Goal: Task Accomplishment & Management: Manage account settings

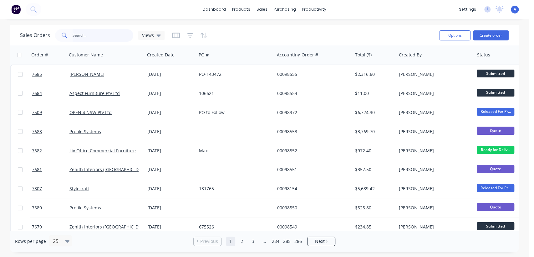
click at [94, 35] on input "text" at bounding box center [103, 35] width 61 height 13
type input "98548"
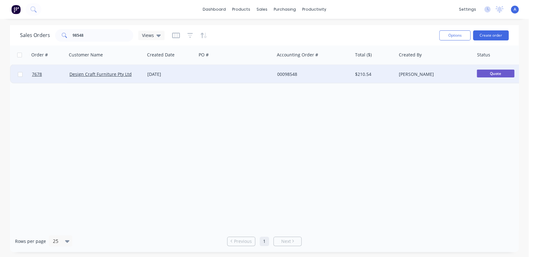
click at [188, 73] on div "[DATE]" at bounding box center [170, 74] width 47 height 6
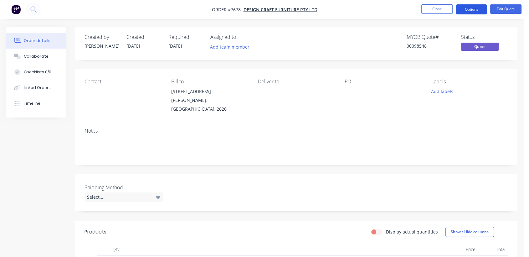
click at [475, 9] on button "Options" at bounding box center [471, 9] width 31 height 10
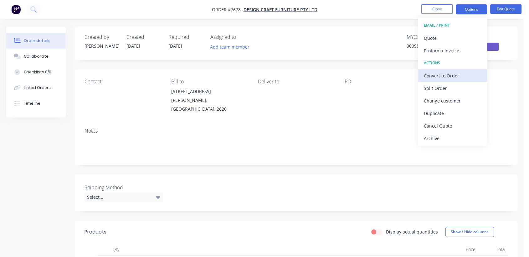
click at [448, 73] on div "Convert to Order" at bounding box center [453, 75] width 58 height 9
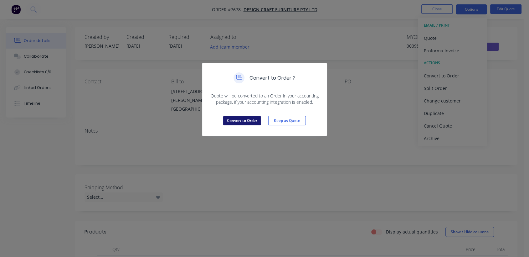
click at [234, 116] on button "Convert to Order" at bounding box center [242, 120] width 38 height 9
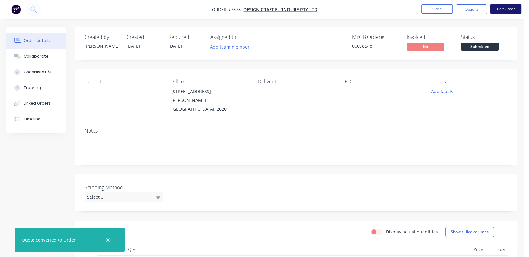
click at [503, 7] on button "Edit Order" at bounding box center [505, 8] width 31 height 9
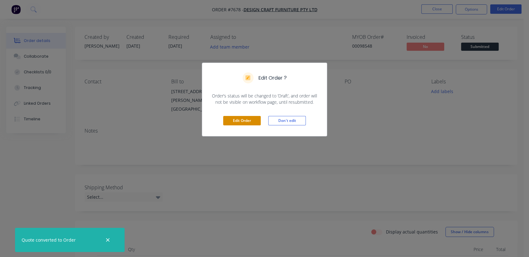
click at [249, 121] on button "Edit Order" at bounding box center [242, 120] width 38 height 9
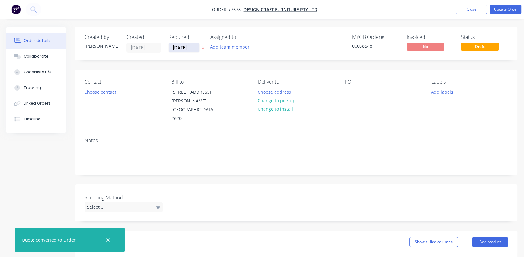
click at [194, 44] on input "[DATE]" at bounding box center [184, 47] width 31 height 9
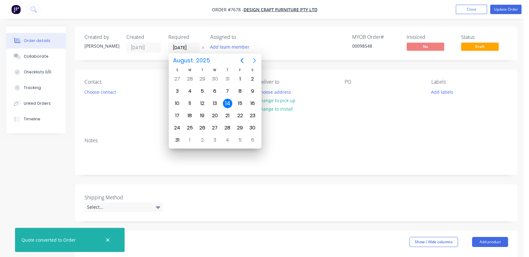
click at [253, 58] on icon "Next page" at bounding box center [254, 60] width 3 height 5
click at [252, 60] on icon "Next page" at bounding box center [255, 61] width 8 height 8
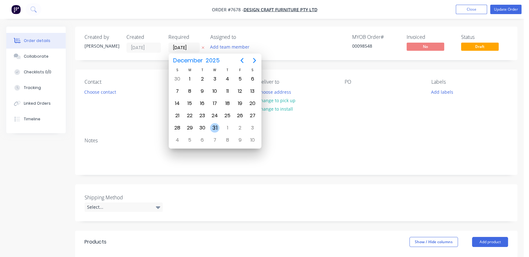
click at [213, 127] on div "31" at bounding box center [214, 127] width 9 height 9
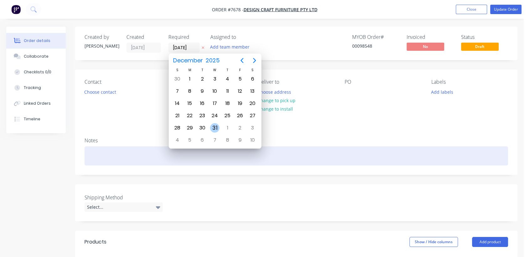
type input "[DATE]"
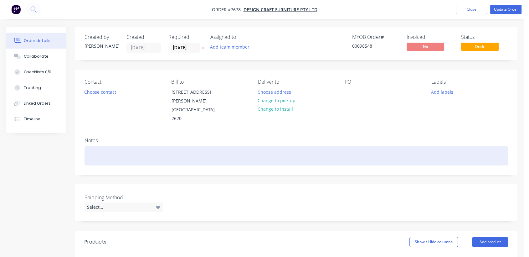
drag, startPoint x: 113, startPoint y: 145, endPoint x: 127, endPoint y: 148, distance: 13.7
click at [113, 146] on div at bounding box center [296, 155] width 423 height 19
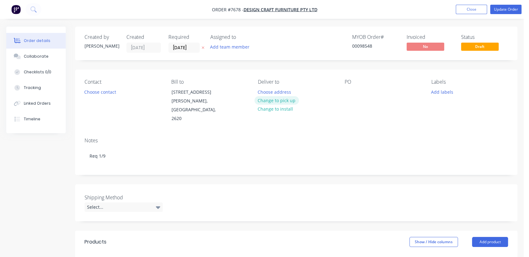
click at [285, 98] on button "Change to pick up" at bounding box center [276, 100] width 44 height 8
click at [350, 90] on div at bounding box center [350, 91] width 10 height 9
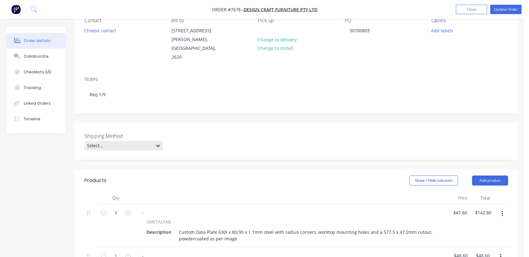
scroll to position [69, 0]
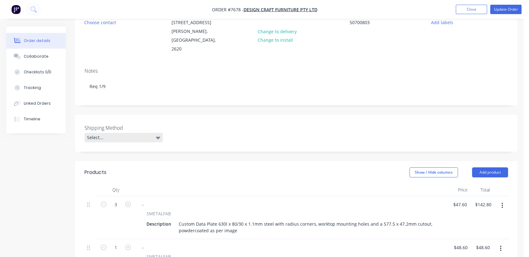
click at [138, 133] on div "Select..." at bounding box center [124, 137] width 78 height 9
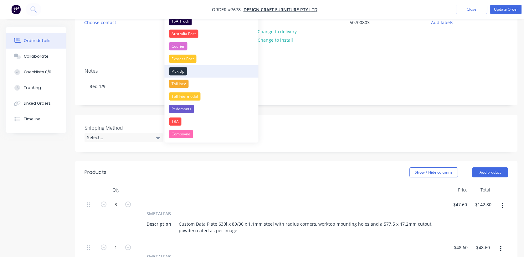
click at [183, 69] on div "Pick Up" at bounding box center [178, 71] width 18 height 8
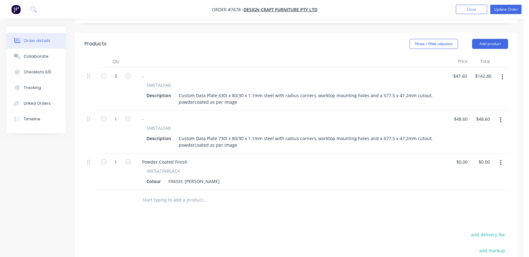
scroll to position [208, 0]
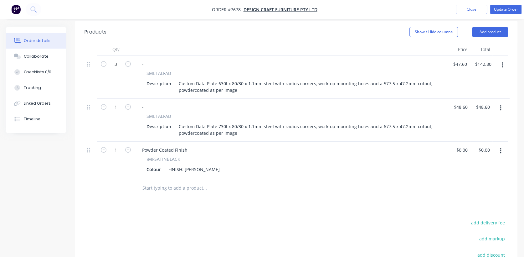
click at [183, 182] on input "text" at bounding box center [204, 188] width 125 height 13
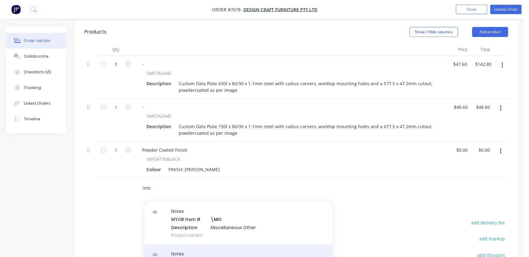
scroll to position [104, 0]
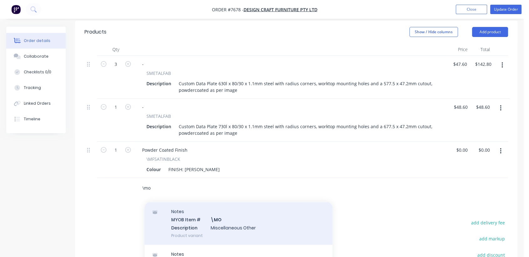
type input "\mo"
click at [240, 212] on div "Notes MYOB Item # \MO Description Miscellaneous Other Product variant" at bounding box center [239, 223] width 188 height 42
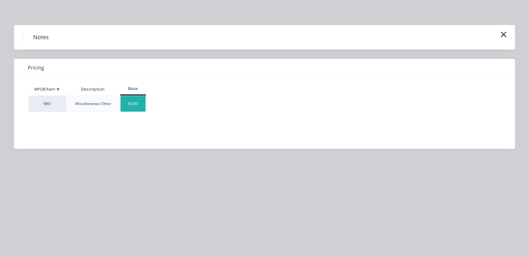
click at [130, 101] on div "$0.00" at bounding box center [132, 104] width 25 height 16
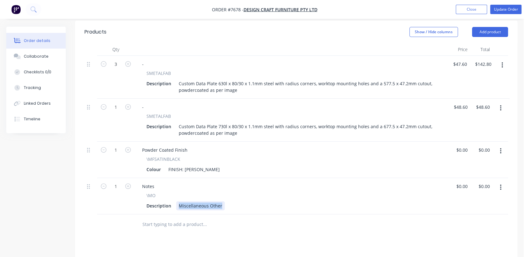
drag, startPoint x: 177, startPoint y: 197, endPoint x: 248, endPoint y: 193, distance: 71.1
click at [248, 201] on div "Description Miscellaneous Other" at bounding box center [290, 205] width 292 height 9
type input "$0.00"
click at [38, 52] on button "Collaborate" at bounding box center [35, 57] width 59 height 16
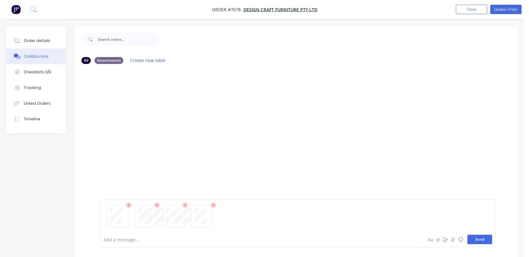
click at [484, 238] on button "Send" at bounding box center [479, 238] width 25 height 9
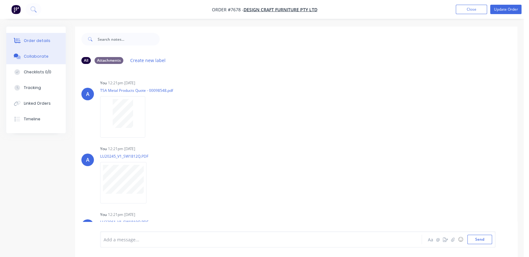
click at [34, 38] on div "Order details" at bounding box center [37, 41] width 27 height 6
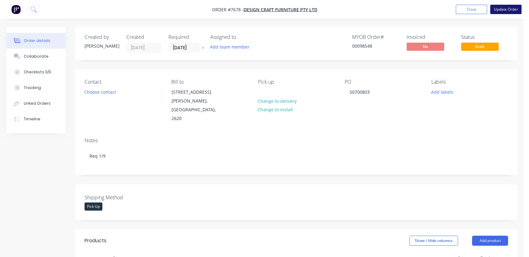
click at [500, 7] on button "Update Order" at bounding box center [505, 9] width 31 height 9
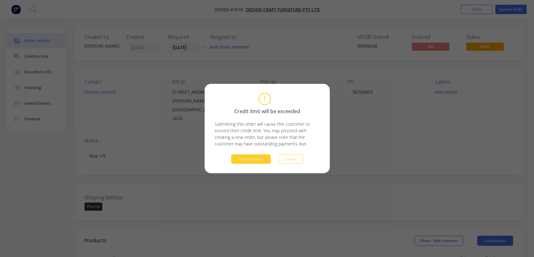
click at [244, 159] on button "Submit anyway" at bounding box center [250, 158] width 39 height 9
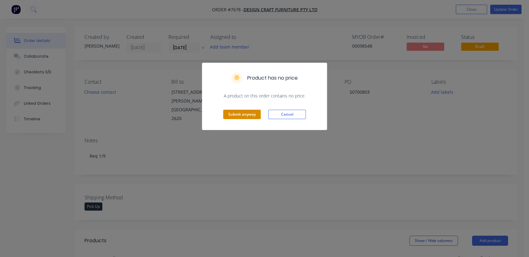
click at [253, 116] on button "Submit anyway" at bounding box center [242, 114] width 38 height 9
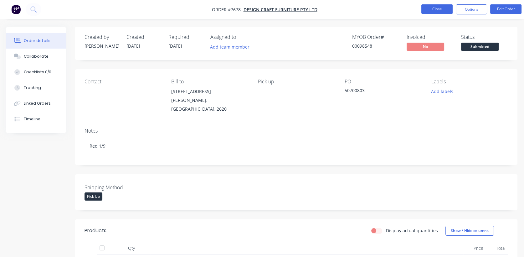
click at [448, 8] on button "Close" at bounding box center [436, 8] width 31 height 9
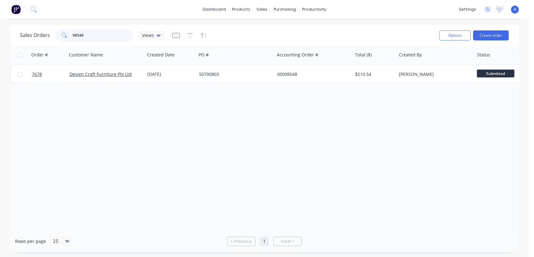
drag, startPoint x: 88, startPoint y: 32, endPoint x: 53, endPoint y: 37, distance: 34.7
click at [55, 36] on div "98548" at bounding box center [94, 35] width 78 height 13
type input "7328"
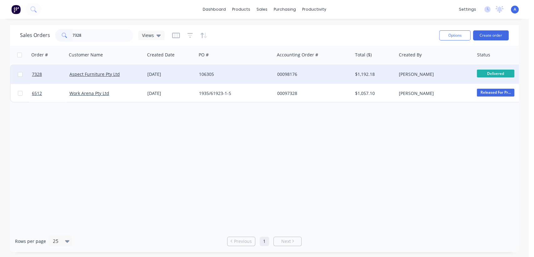
click at [225, 71] on div "106305" at bounding box center [236, 74] width 78 height 19
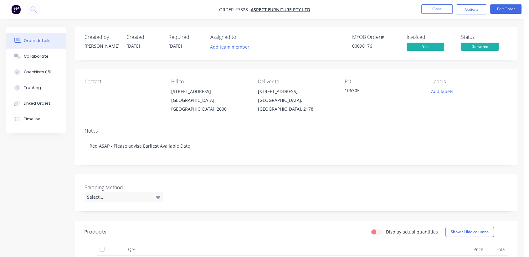
click at [468, 4] on nav "Order #7328 - Aspect Furniture Pty Ltd Close Options Edit Order" at bounding box center [264, 9] width 529 height 19
click at [471, 8] on button "Options" at bounding box center [471, 9] width 31 height 10
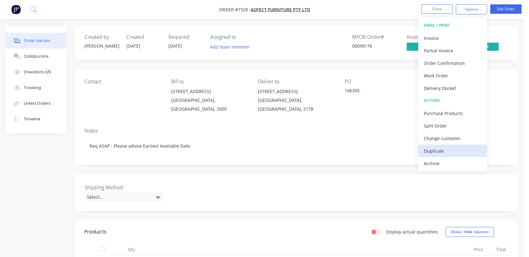
click at [436, 146] on div "Duplicate" at bounding box center [453, 150] width 58 height 9
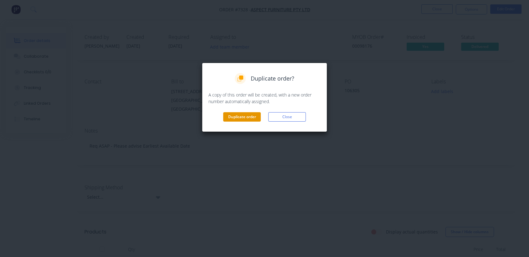
click at [240, 113] on button "Duplicate order" at bounding box center [242, 116] width 38 height 9
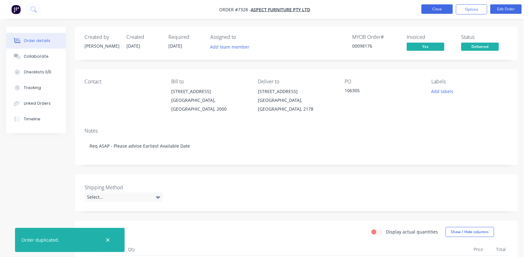
click at [451, 7] on button "Close" at bounding box center [436, 8] width 31 height 9
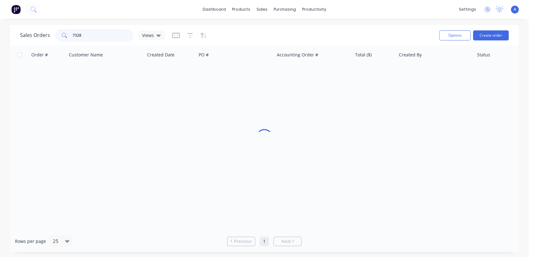
drag, startPoint x: 89, startPoint y: 32, endPoint x: 60, endPoint y: 34, distance: 28.3
click at [61, 33] on div "7328" at bounding box center [94, 35] width 78 height 13
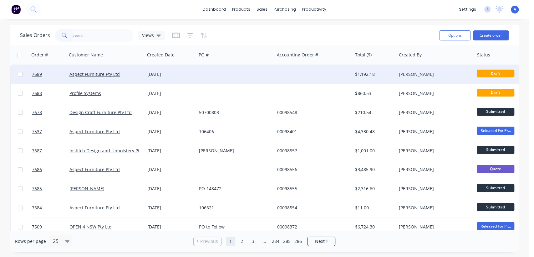
click at [185, 73] on div "[DATE]" at bounding box center [170, 74] width 47 height 6
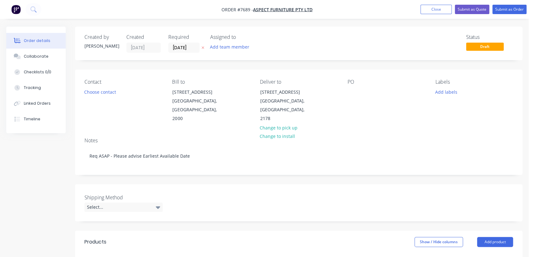
type input "$9.70"
type input "$1,008.80"
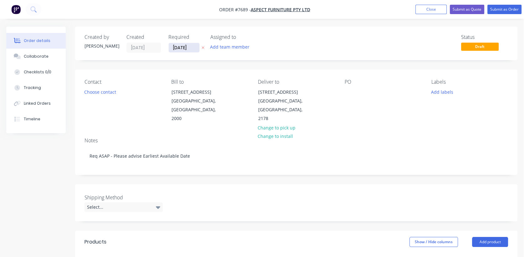
click at [193, 43] on input "[DATE]" at bounding box center [184, 47] width 31 height 9
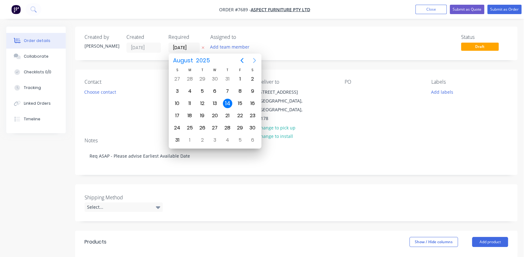
click at [252, 58] on icon "Next page" at bounding box center [255, 61] width 8 height 8
click at [252, 59] on icon "Next page" at bounding box center [255, 61] width 8 height 8
click at [213, 127] on div "31" at bounding box center [214, 127] width 9 height 9
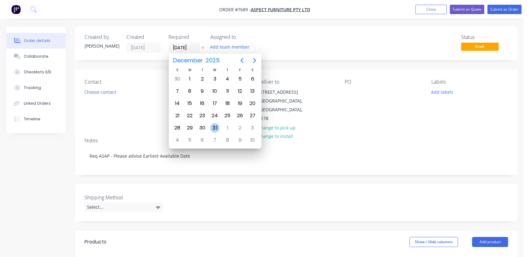
type input "[DATE]"
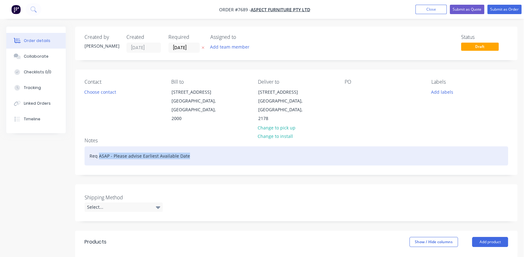
drag, startPoint x: 195, startPoint y: 146, endPoint x: 98, endPoint y: 141, distance: 96.8
click at [98, 146] on div "Req ASAP - Please advise Earliest Available Date" at bounding box center [296, 155] width 423 height 19
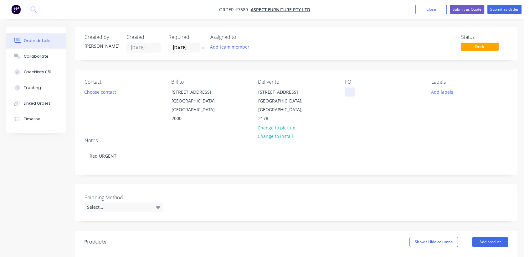
click at [348, 89] on div at bounding box center [350, 91] width 10 height 9
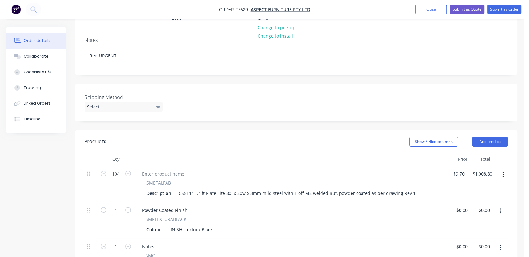
scroll to position [104, 0]
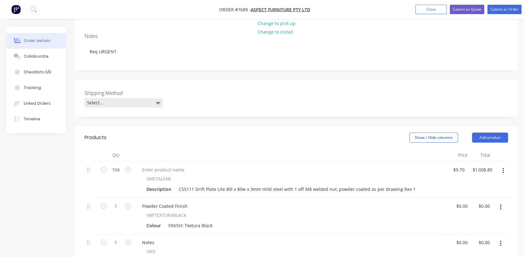
click at [120, 98] on div "Select..." at bounding box center [124, 102] width 78 height 9
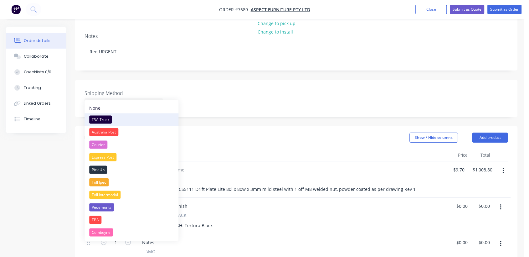
click at [106, 117] on div "TSA Truck" at bounding box center [100, 119] width 23 height 8
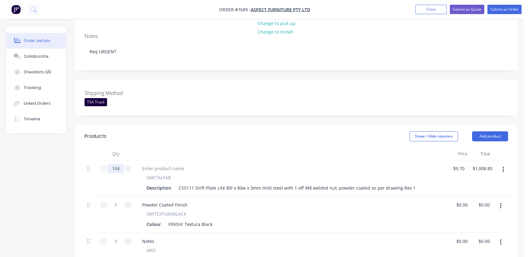
click at [118, 164] on input "104" at bounding box center [116, 168] width 16 height 9
type input "100"
type input "$970.00"
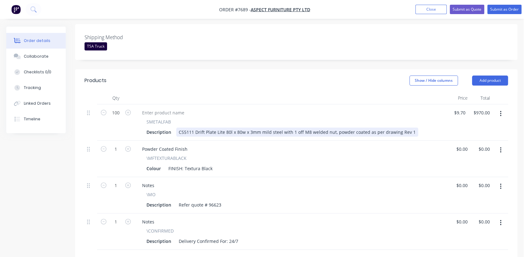
scroll to position [174, 0]
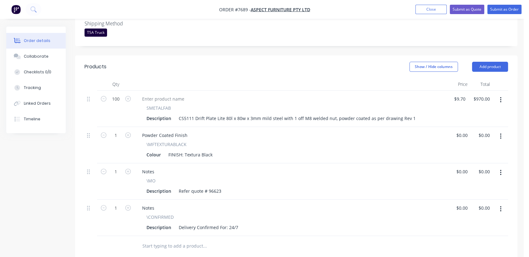
click at [500, 205] on icon "button" at bounding box center [501, 208] width 2 height 7
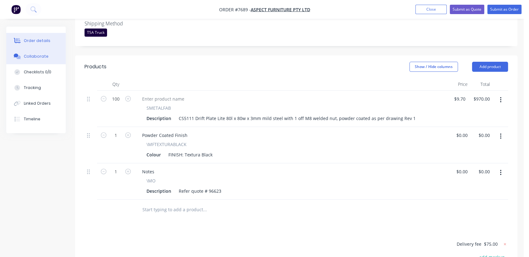
click at [35, 55] on div "Collaborate" at bounding box center [36, 57] width 25 height 6
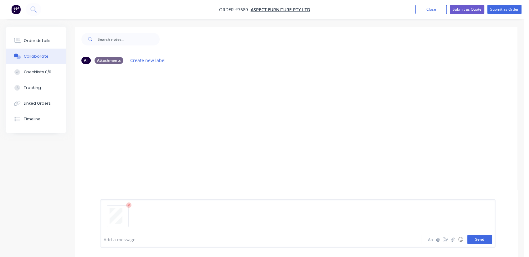
click at [483, 237] on button "Send" at bounding box center [479, 238] width 25 height 9
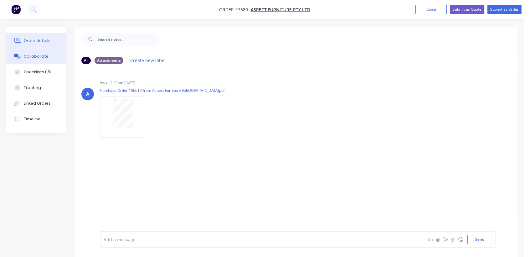
click at [34, 36] on button "Order details" at bounding box center [35, 41] width 59 height 16
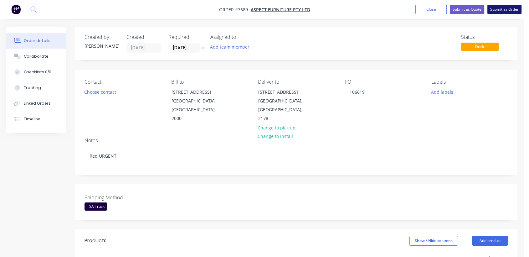
click at [504, 11] on button "Submit as Order" at bounding box center [504, 9] width 34 height 9
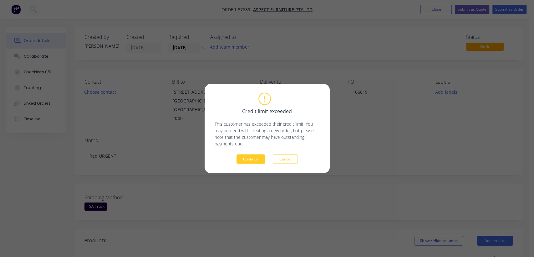
click at [250, 155] on button "Continue" at bounding box center [251, 158] width 29 height 9
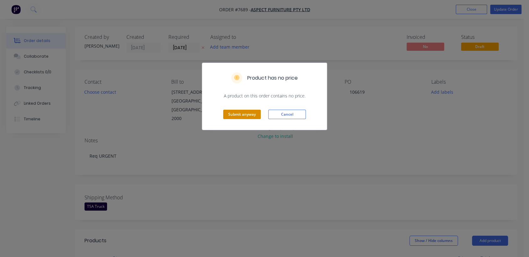
click at [250, 118] on button "Submit anyway" at bounding box center [242, 114] width 38 height 9
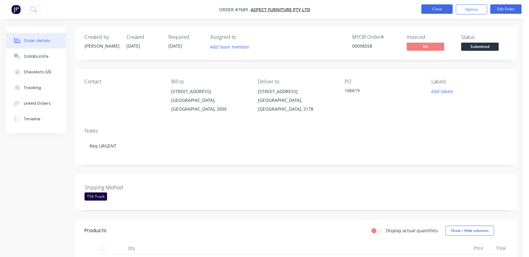
click at [447, 11] on button "Close" at bounding box center [436, 8] width 31 height 9
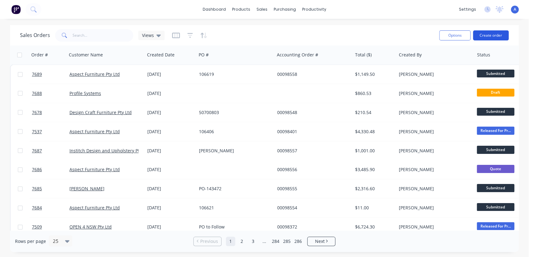
click at [486, 35] on button "Create order" at bounding box center [491, 35] width 36 height 10
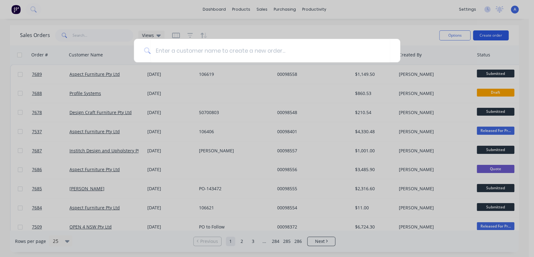
type input "r"
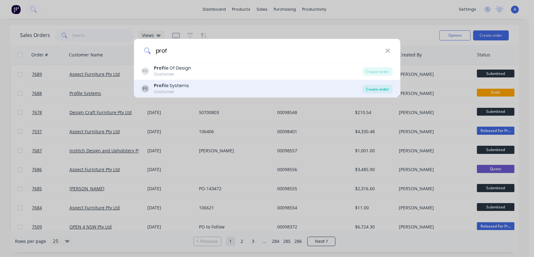
type input "prof"
click at [373, 90] on div "Create order" at bounding box center [377, 89] width 30 height 9
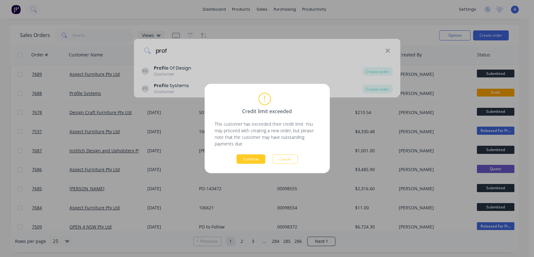
click at [254, 158] on button "Continue" at bounding box center [251, 158] width 29 height 9
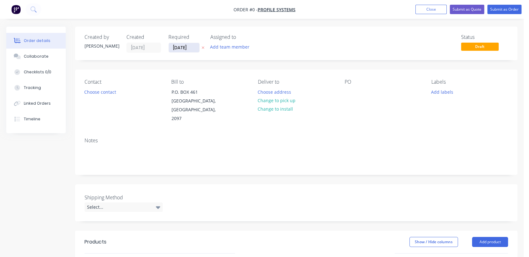
click at [192, 47] on input "[DATE]" at bounding box center [184, 47] width 31 height 9
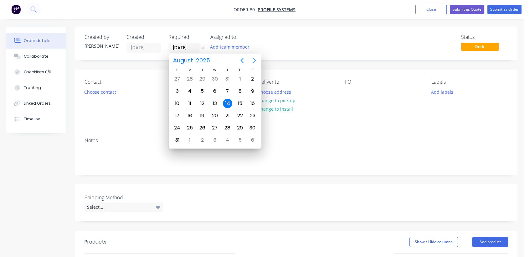
click at [254, 61] on icon "Next page" at bounding box center [255, 61] width 8 height 8
click at [215, 126] on div "31" at bounding box center [214, 127] width 9 height 9
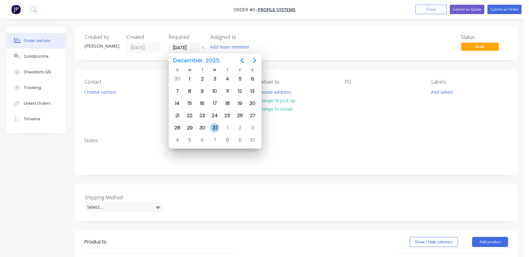
type input "[DATE]"
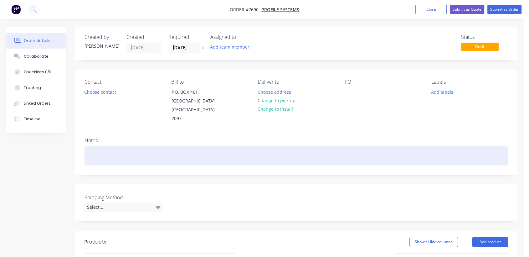
click at [106, 146] on div at bounding box center [296, 155] width 423 height 19
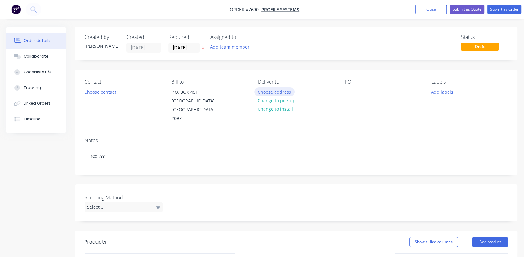
click at [280, 92] on button "Choose address" at bounding box center [274, 91] width 40 height 8
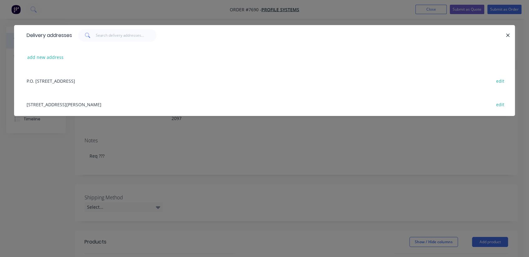
click at [72, 100] on div "[STREET_ADDRESS][PERSON_NAME] edit" at bounding box center [264, 103] width 482 height 23
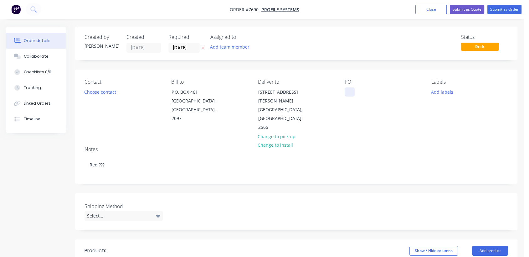
click at [345, 90] on div at bounding box center [350, 91] width 10 height 9
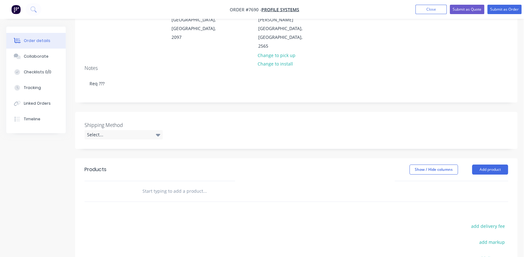
scroll to position [104, 0]
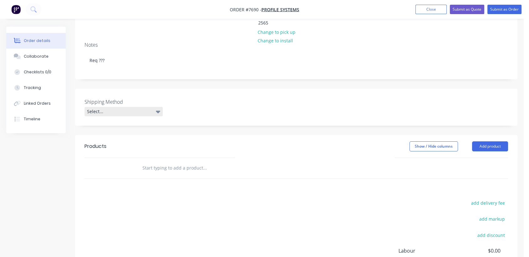
click at [108, 107] on div "Select..." at bounding box center [124, 111] width 78 height 9
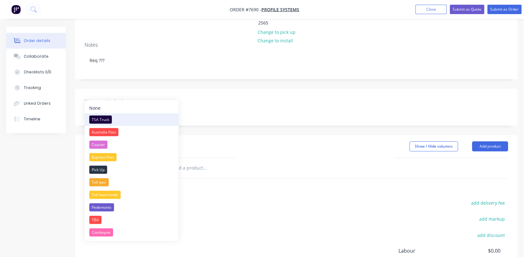
click at [103, 116] on div "TSA Truck" at bounding box center [100, 119] width 23 height 8
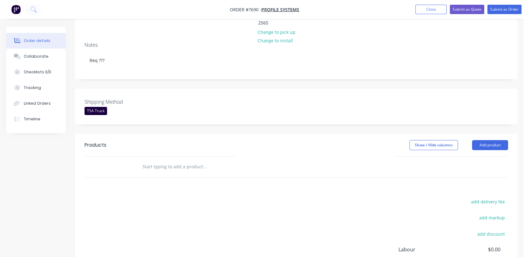
click at [177, 160] on input "text" at bounding box center [204, 166] width 125 height 13
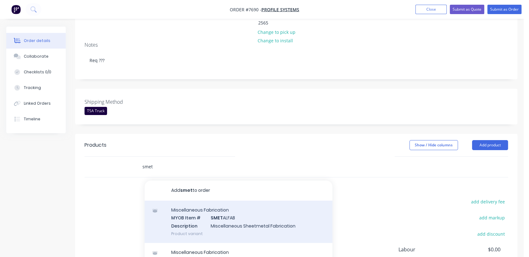
type input "smet"
click at [223, 200] on div "Miscellaneous Fabrication MYOB Item # SMET ALFAB Description Miscellaneous Shee…" at bounding box center [239, 221] width 188 height 42
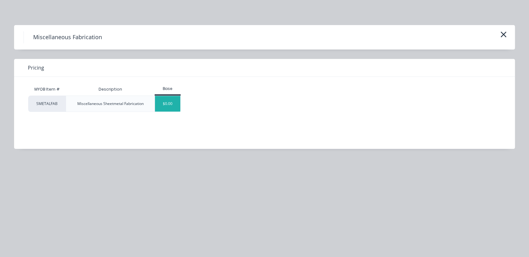
click at [170, 102] on div "$0.00" at bounding box center [167, 104] width 25 height 16
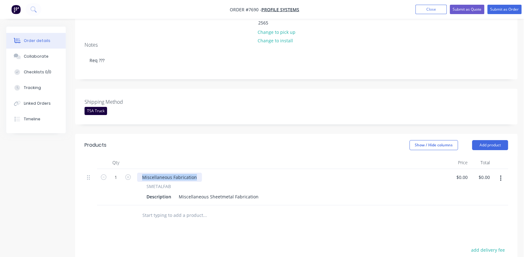
drag, startPoint x: 198, startPoint y: 156, endPoint x: 130, endPoint y: 144, distance: 69.1
click at [130, 156] on div "Qty Price Total 1 Miscellaneous Fabrication SMETALFAB Description Miscellaneous…" at bounding box center [296, 180] width 423 height 49
click at [129, 174] on icon "button" at bounding box center [128, 177] width 6 height 6
type input "3"
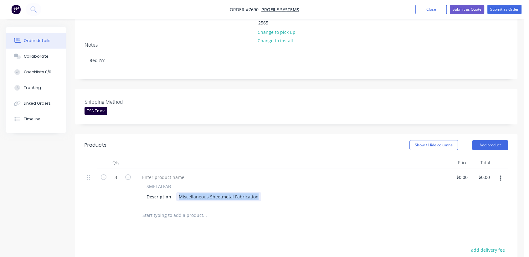
drag, startPoint x: 177, startPoint y: 177, endPoint x: 284, endPoint y: 184, distance: 106.3
click at [284, 184] on div "SMETALFAB Description Miscellaneous Sheetmetal Fabrication" at bounding box center [291, 187] width 313 height 36
paste div
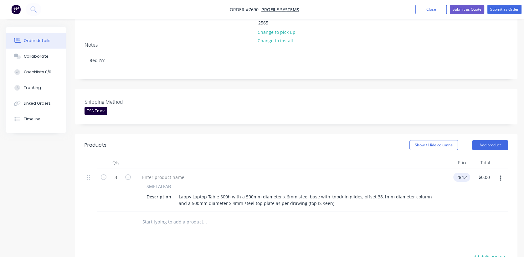
type input "$284.40"
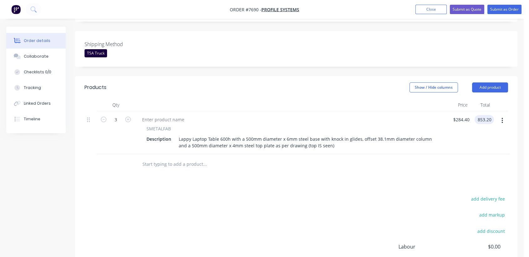
scroll to position [174, 0]
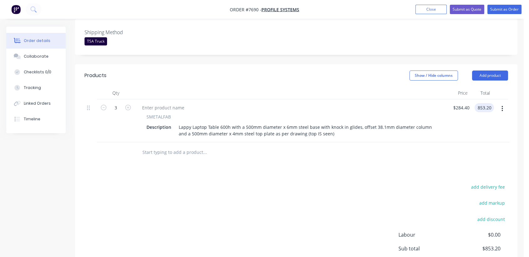
type input "$853.20"
click at [182, 146] on input "text" at bounding box center [204, 152] width 125 height 13
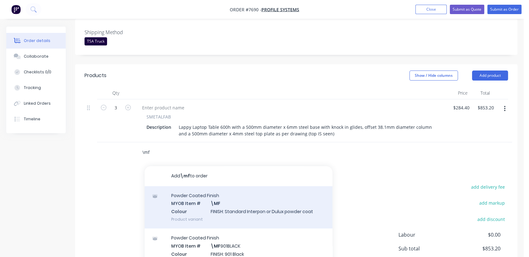
type input "\mf"
click at [228, 188] on div "Powder Coated Finish MYOB Item # \MF Colour FINISH: Standard Interpon or Dulux …" at bounding box center [239, 207] width 188 height 42
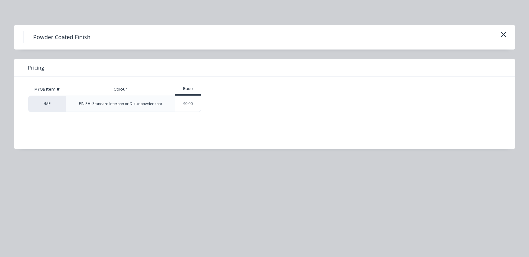
drag, startPoint x: 191, startPoint y: 105, endPoint x: 196, endPoint y: 120, distance: 15.5
click at [190, 105] on div "$0.00" at bounding box center [187, 104] width 25 height 16
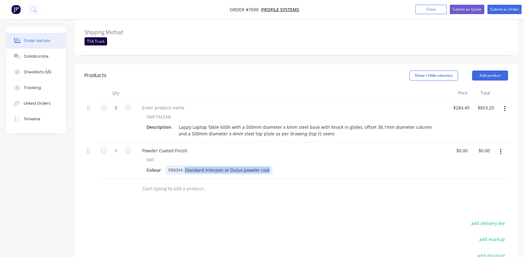
drag, startPoint x: 184, startPoint y: 150, endPoint x: 345, endPoint y: 153, distance: 160.9
click at [345, 165] on div "Colour FINISH: Standard Interpon or Dulux powder coat" at bounding box center [290, 169] width 292 height 9
type input "$0.00"
click at [205, 182] on input "text" at bounding box center [204, 188] width 125 height 13
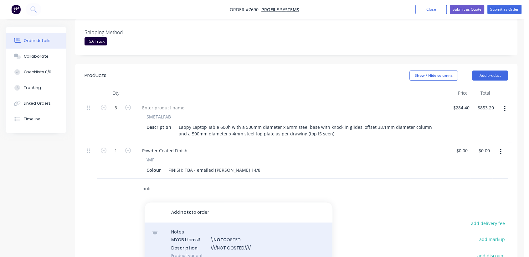
type input "notc"
click at [253, 232] on div "Notes MYOB Item # \ NOTC OSTED Description ////NOT COSTED//// Product variant" at bounding box center [239, 243] width 188 height 42
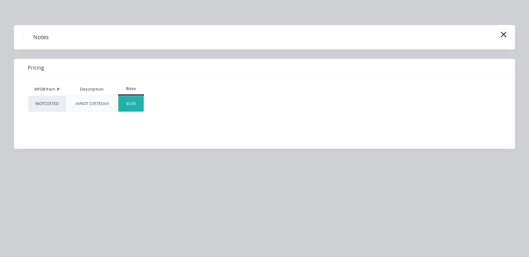
click at [129, 104] on div "$0.00" at bounding box center [130, 104] width 25 height 16
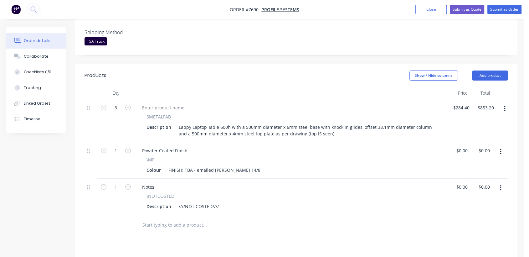
click at [166, 218] on input "text" at bounding box center [204, 224] width 125 height 13
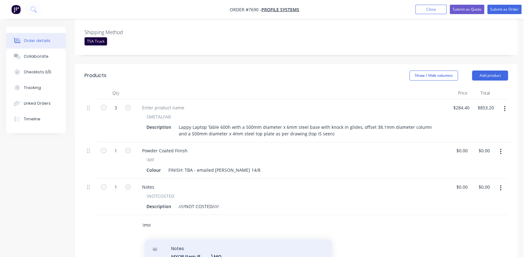
type input "\mo"
click at [238, 239] on div "Notes MYOB Item # \MO Description Miscellaneous Other Product variant" at bounding box center [239, 260] width 188 height 42
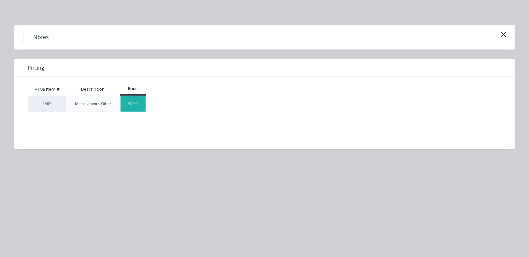
click at [131, 106] on div "$0.00" at bounding box center [132, 104] width 25 height 16
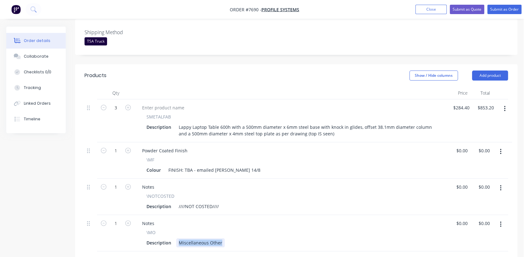
drag, startPoint x: 178, startPoint y: 225, endPoint x: 300, endPoint y: 235, distance: 122.8
click at [300, 236] on div "Qty Price Total 3 SMETALFAB Description Lappy Laptop Table 600h with a 500mm di…" at bounding box center [296, 179] width 442 height 185
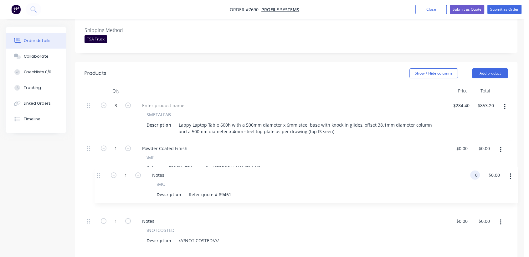
scroll to position [176, 0]
drag, startPoint x: 89, startPoint y: 205, endPoint x: 97, endPoint y: 158, distance: 47.3
click at [97, 158] on div "3 SMETALFAB Description Lappy Laptop Table 600h with a 500mm diameter x 6mm ste…" at bounding box center [296, 173] width 423 height 152
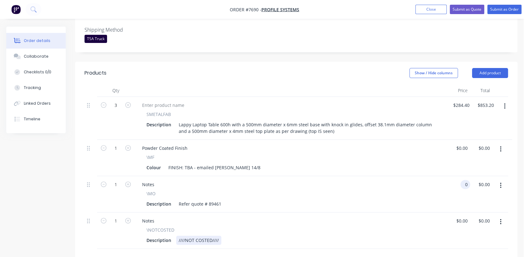
type input "$0.00"
click at [220, 235] on div "Description ////NOT COSTED////" at bounding box center [290, 239] width 292 height 9
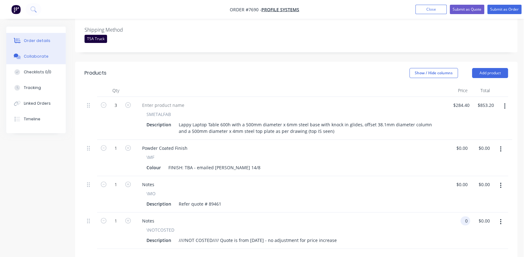
type input "$0.00"
click at [41, 55] on div "Collaborate" at bounding box center [36, 57] width 25 height 6
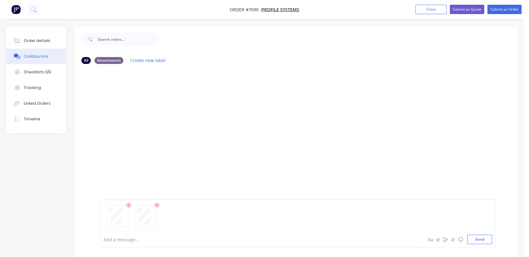
click at [476, 239] on button "Send" at bounding box center [479, 238] width 25 height 9
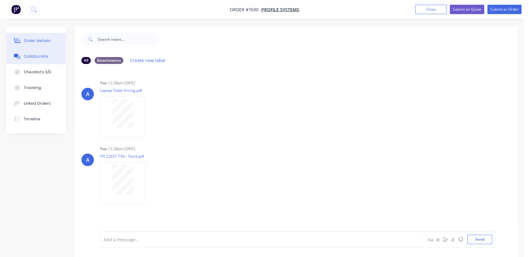
click at [44, 38] on div "Order details" at bounding box center [37, 41] width 27 height 6
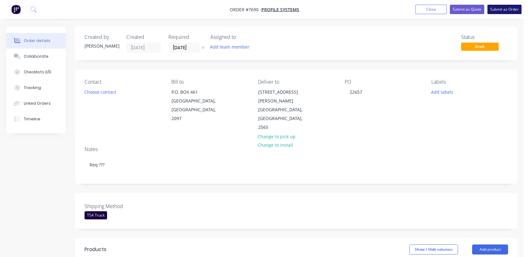
click at [510, 9] on button "Submit as Order" at bounding box center [504, 9] width 34 height 9
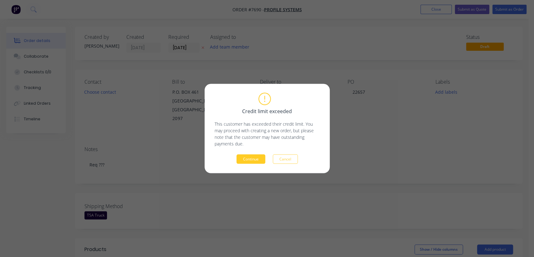
click at [260, 161] on button "Continue" at bounding box center [251, 158] width 29 height 9
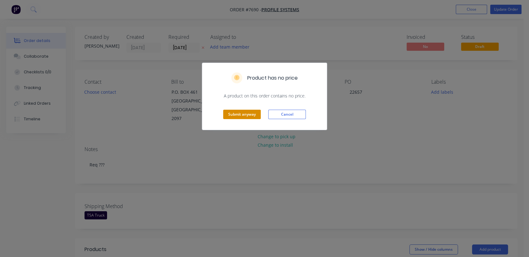
click at [240, 116] on button "Submit anyway" at bounding box center [242, 114] width 38 height 9
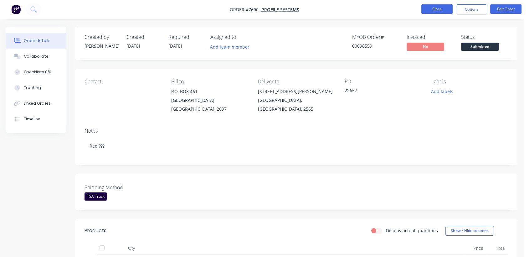
click at [434, 7] on button "Close" at bounding box center [436, 8] width 31 height 9
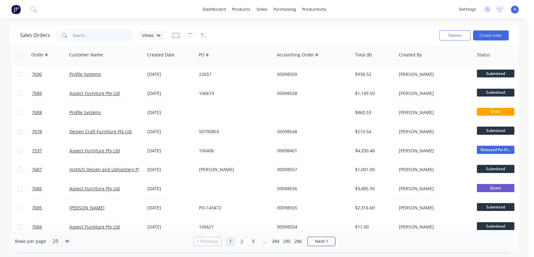
click at [98, 37] on input "text" at bounding box center [103, 35] width 61 height 13
type input "98212"
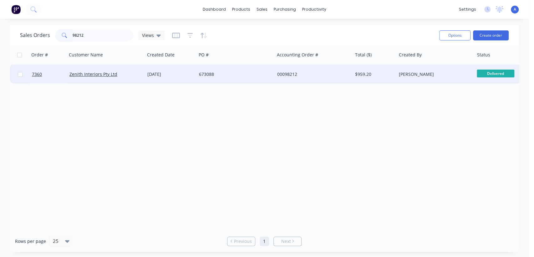
click at [160, 74] on div "[DATE]" at bounding box center [170, 74] width 47 height 6
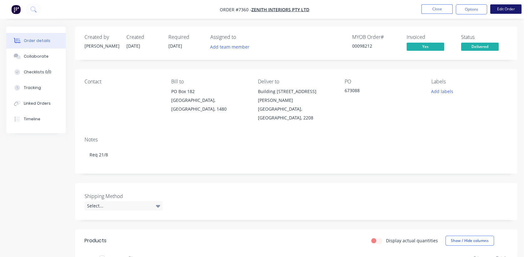
click at [505, 8] on button "Edit Order" at bounding box center [505, 8] width 31 height 9
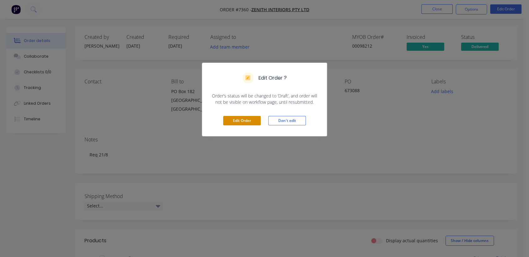
click at [238, 120] on button "Edit Order" at bounding box center [242, 120] width 38 height 9
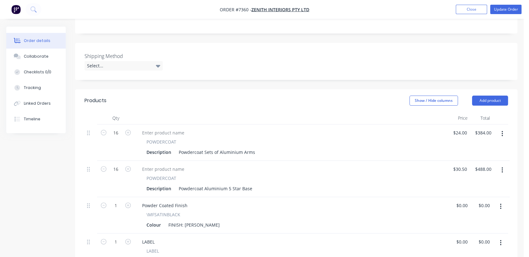
scroll to position [174, 0]
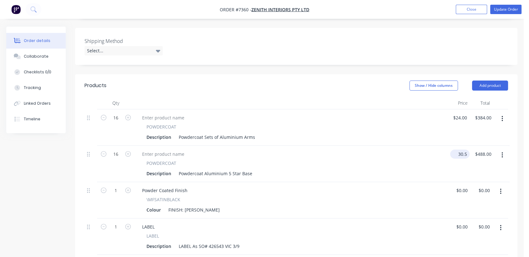
click at [462, 149] on input "30.5" at bounding box center [461, 153] width 17 height 9
type input "$27.00"
type input "$432.00"
type input "$27.20"
type input "$435.20"
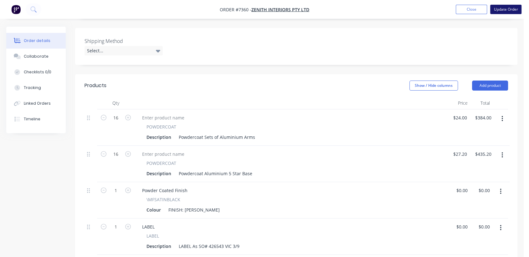
click at [504, 10] on button "Update Order" at bounding box center [505, 9] width 31 height 9
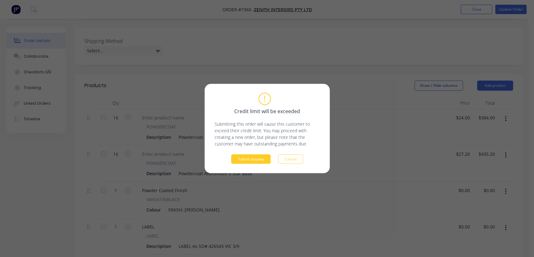
click at [255, 159] on button "Submit anyway" at bounding box center [250, 158] width 39 height 9
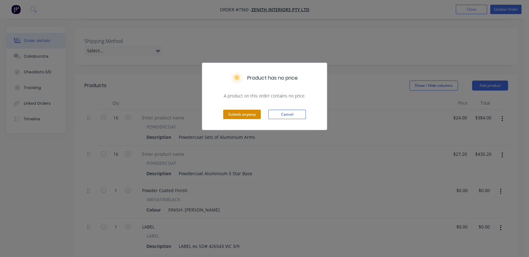
click at [244, 113] on button "Submit anyway" at bounding box center [242, 114] width 38 height 9
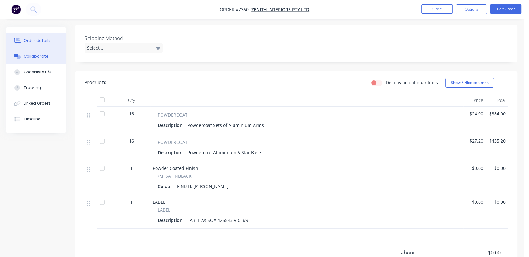
click at [32, 51] on button "Collaborate" at bounding box center [35, 57] width 59 height 16
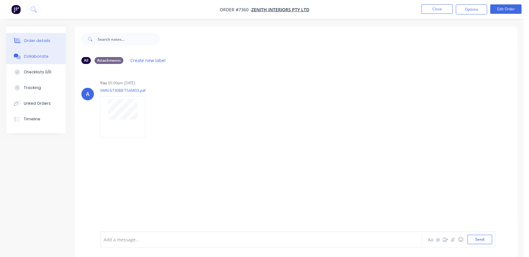
click at [33, 42] on div "Order details" at bounding box center [37, 41] width 27 height 6
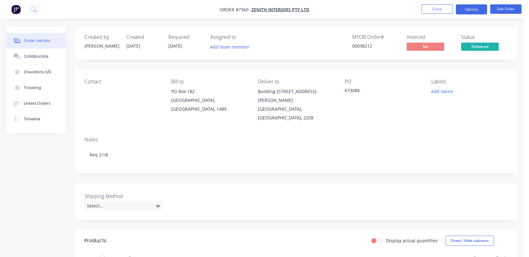
click at [472, 9] on button "Options" at bounding box center [471, 9] width 31 height 10
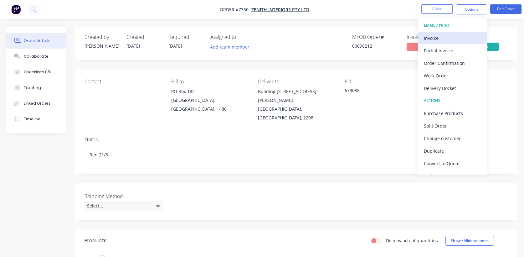
click at [436, 36] on div "Invoice" at bounding box center [453, 37] width 58 height 9
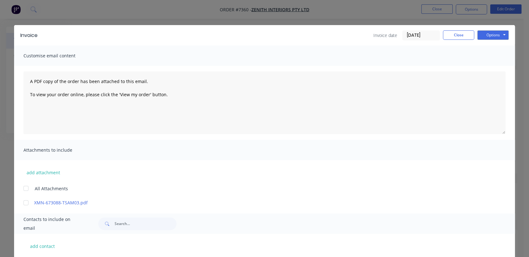
click at [411, 34] on input "[DATE]" at bounding box center [420, 35] width 37 height 9
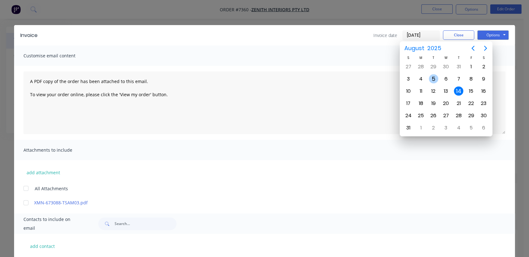
click at [432, 75] on div "5" at bounding box center [433, 78] width 9 height 9
type input "[DATE]"
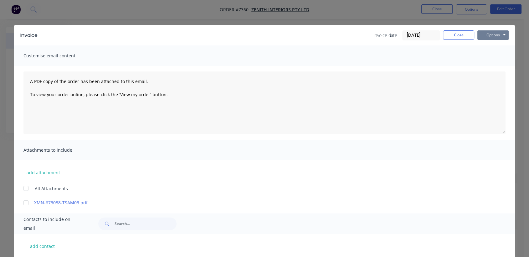
click at [483, 34] on button "Options" at bounding box center [492, 34] width 31 height 9
click at [485, 54] on button "Print" at bounding box center [497, 56] width 40 height 10
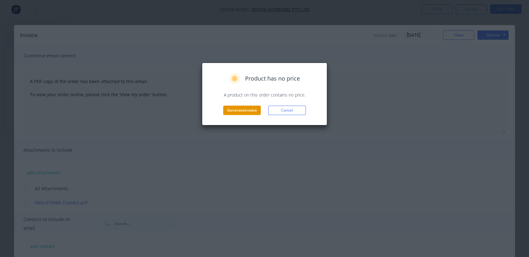
click at [240, 108] on button "Generate invoice" at bounding box center [242, 109] width 38 height 9
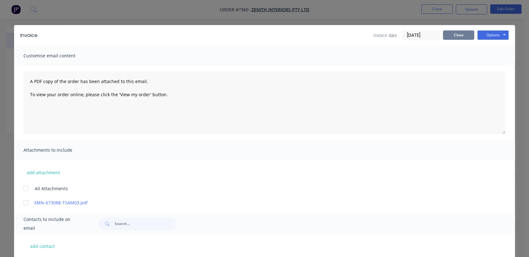
click at [452, 35] on button "Close" at bounding box center [458, 34] width 31 height 9
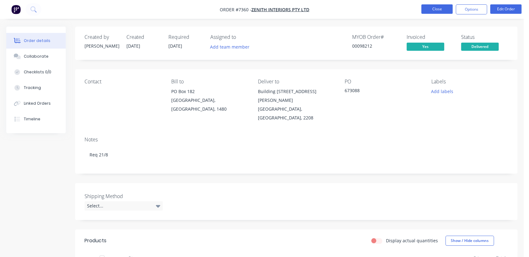
click at [438, 8] on button "Close" at bounding box center [436, 8] width 31 height 9
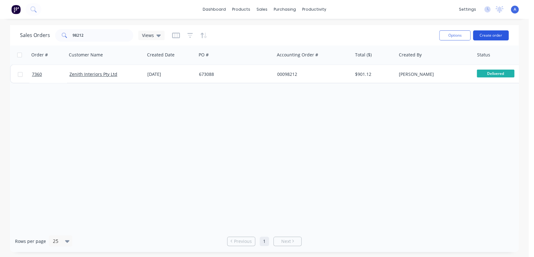
click at [491, 36] on button "Create order" at bounding box center [491, 35] width 36 height 10
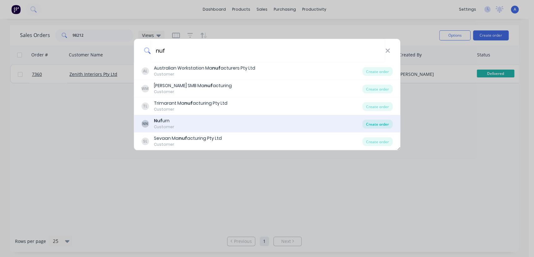
type input "nuf"
click at [386, 120] on div "Create order" at bounding box center [377, 124] width 30 height 9
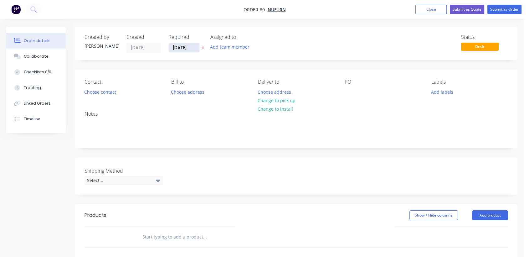
click at [198, 47] on input "[DATE]" at bounding box center [184, 47] width 31 height 9
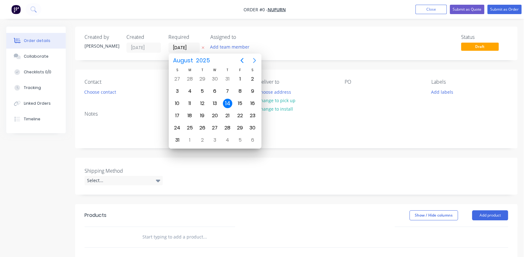
click at [253, 61] on icon "Next page" at bounding box center [255, 61] width 8 height 8
click at [211, 126] on div "31" at bounding box center [214, 127] width 9 height 9
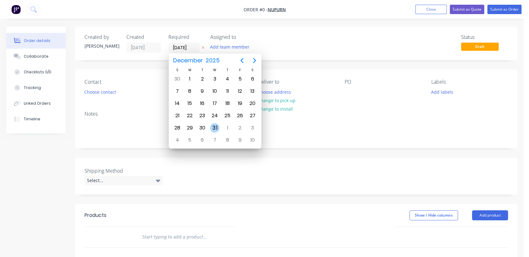
type input "[DATE]"
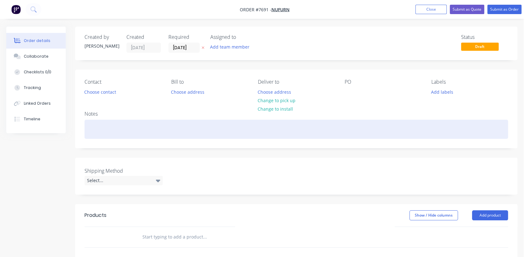
click at [94, 130] on div at bounding box center [296, 129] width 423 height 19
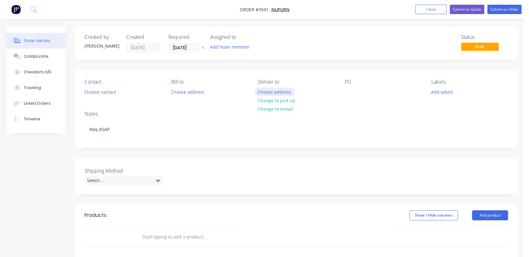
click at [282, 90] on button "Choose address" at bounding box center [274, 91] width 40 height 8
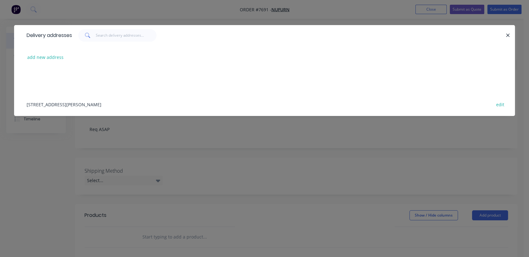
click at [507, 34] on icon "button" at bounding box center [508, 36] width 4 height 6
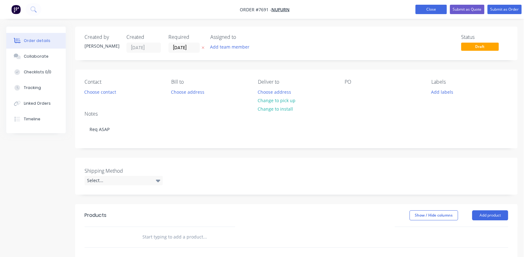
click at [426, 9] on button "Close" at bounding box center [430, 9] width 31 height 9
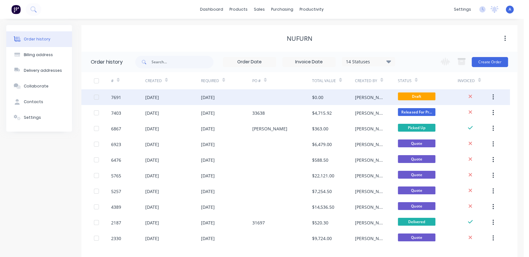
drag, startPoint x: 388, startPoint y: 96, endPoint x: 446, endPoint y: 90, distance: 58.2
click at [446, 90] on div "Draft" at bounding box center [428, 97] width 60 height 16
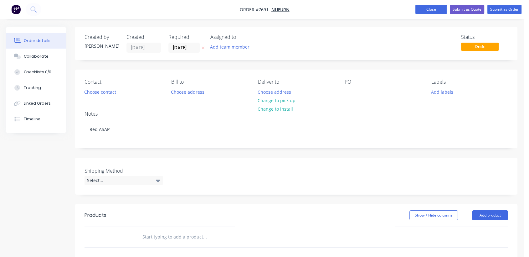
drag, startPoint x: 422, startPoint y: 6, endPoint x: 428, endPoint y: 13, distance: 8.9
click at [423, 6] on button "Close" at bounding box center [430, 9] width 31 height 9
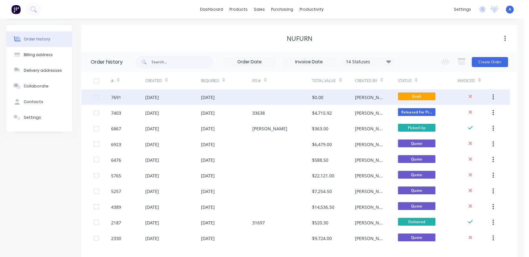
click at [493, 96] on icon "button" at bounding box center [493, 97] width 2 height 7
click at [459, 114] on div "Archive" at bounding box center [471, 113] width 48 height 9
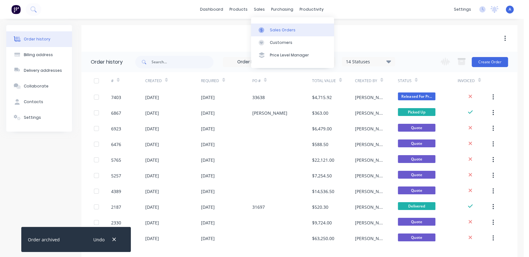
click at [272, 30] on div "Sales Orders" at bounding box center [283, 30] width 26 height 6
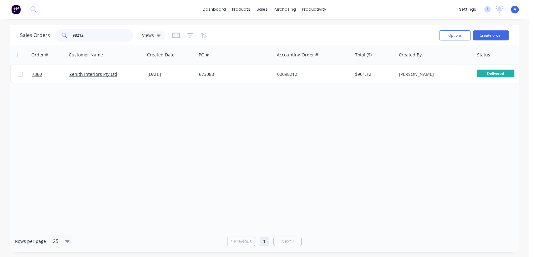
drag, startPoint x: 90, startPoint y: 36, endPoint x: 67, endPoint y: 34, distance: 23.5
click at [67, 34] on div "98212" at bounding box center [94, 35] width 78 height 13
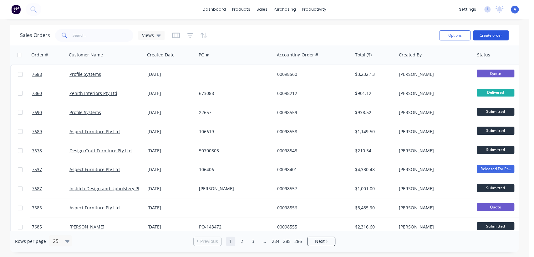
click at [484, 36] on button "Create order" at bounding box center [491, 35] width 36 height 10
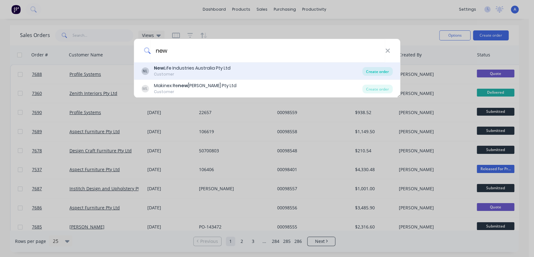
type input "new"
click at [383, 72] on div "Create order" at bounding box center [377, 71] width 30 height 9
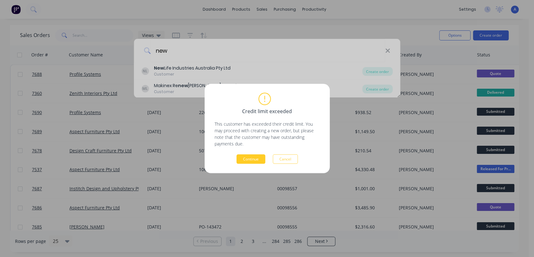
click at [255, 156] on button "Continue" at bounding box center [251, 158] width 29 height 9
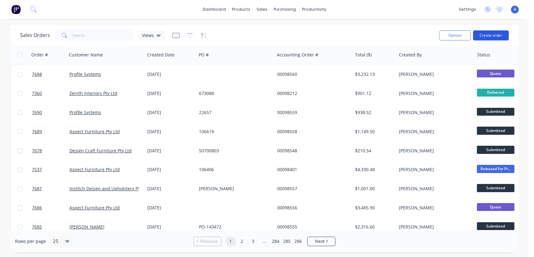
click at [498, 34] on button "Create order" at bounding box center [491, 35] width 36 height 10
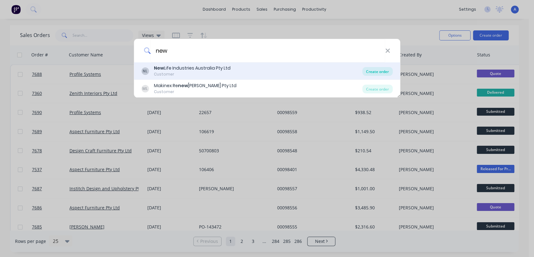
type input "new"
click at [376, 70] on div "Create order" at bounding box center [377, 71] width 30 height 9
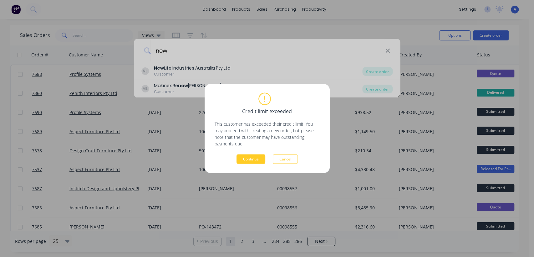
click at [258, 158] on button "Continue" at bounding box center [251, 158] width 29 height 9
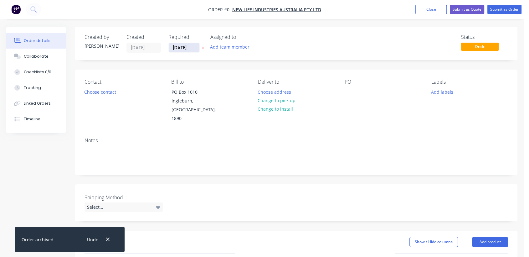
click at [195, 46] on input "[DATE]" at bounding box center [184, 47] width 31 height 9
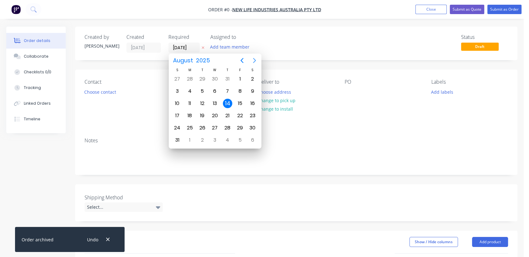
click at [253, 59] on icon "Next page" at bounding box center [255, 61] width 8 height 8
click at [213, 127] on div "31" at bounding box center [214, 127] width 9 height 9
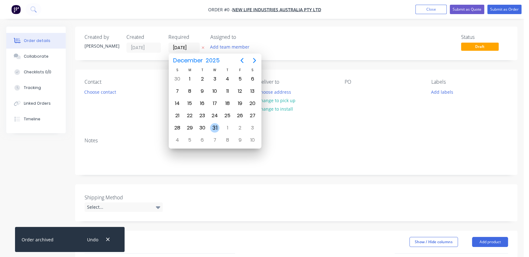
type input "[DATE]"
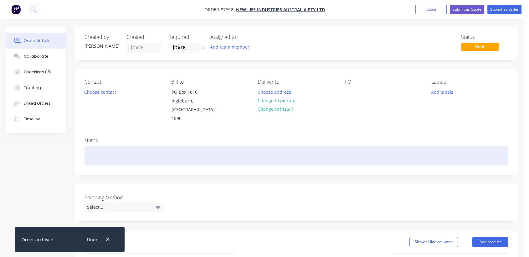
click at [108, 146] on div at bounding box center [296, 155] width 423 height 19
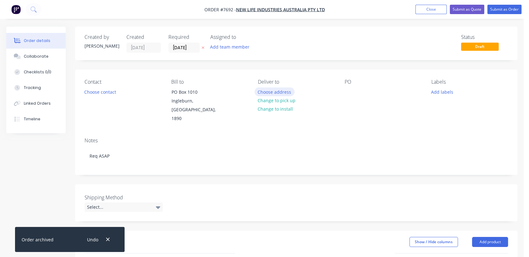
click at [284, 88] on button "Choose address" at bounding box center [274, 91] width 40 height 8
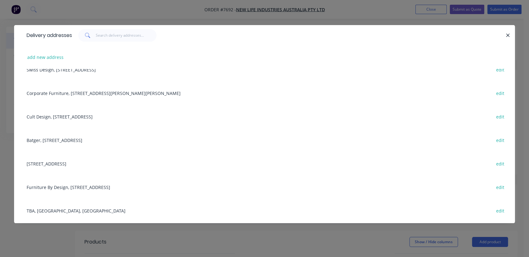
scroll to position [69, 0]
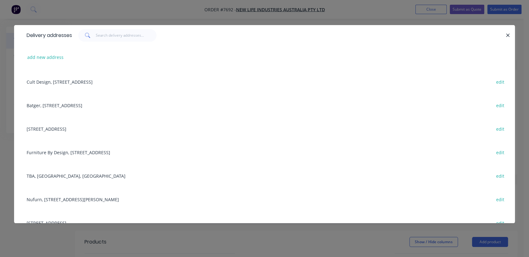
click at [62, 197] on div "Nufurn, [STREET_ADDRESS][PERSON_NAME] edit" at bounding box center [264, 198] width 482 height 23
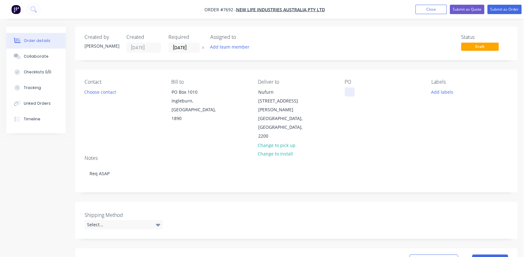
click at [346, 92] on div at bounding box center [350, 91] width 10 height 9
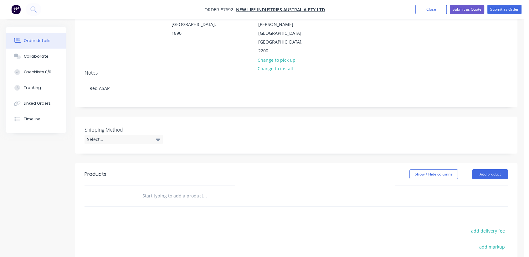
scroll to position [104, 0]
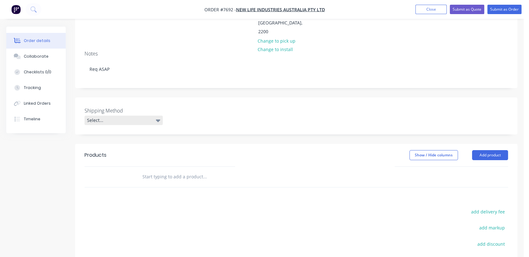
click at [127, 115] on div "Select..." at bounding box center [124, 119] width 78 height 9
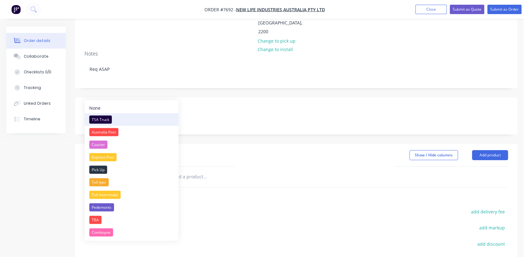
click at [100, 118] on div "TSA Truck" at bounding box center [100, 119] width 23 height 8
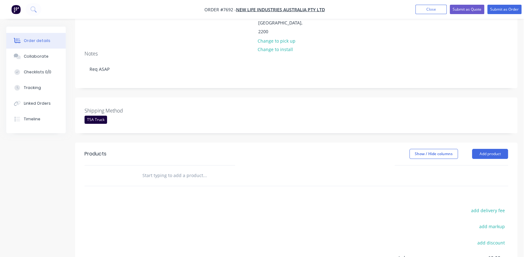
click at [202, 169] on input "text" at bounding box center [204, 175] width 125 height 13
click at [483, 149] on button "Add product" at bounding box center [490, 154] width 36 height 10
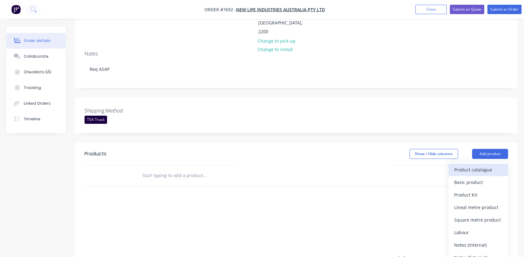
click at [478, 165] on div "Product catalogue" at bounding box center [478, 169] width 48 height 9
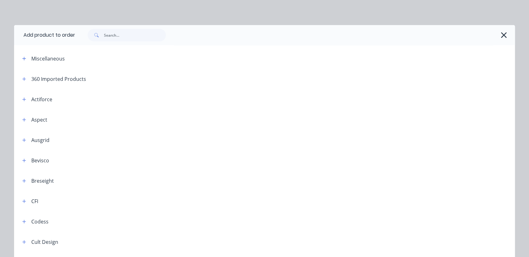
drag, startPoint x: 21, startPoint y: 55, endPoint x: 28, endPoint y: 59, distance: 7.8
click at [21, 55] on button "button" at bounding box center [24, 58] width 8 height 8
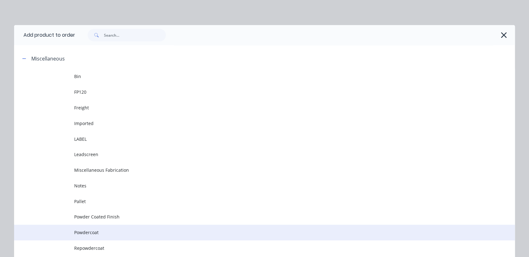
click at [99, 231] on span "Powdercoat" at bounding box center [250, 232] width 352 height 7
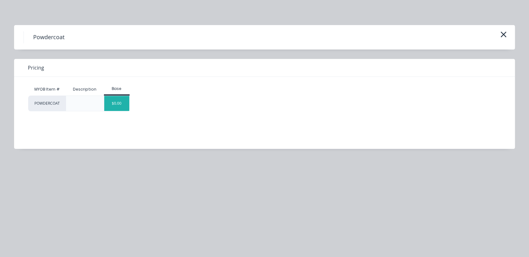
click at [115, 101] on div "$0.00" at bounding box center [116, 103] width 25 height 15
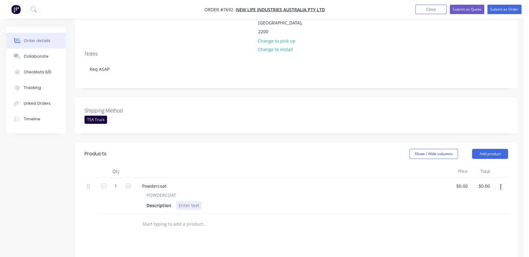
click at [190, 201] on div at bounding box center [188, 205] width 25 height 9
paste div
click at [118, 181] on input "1" at bounding box center [116, 185] width 16 height 9
type input "6"
drag, startPoint x: 170, startPoint y: 158, endPoint x: 135, endPoint y: 155, distance: 35.3
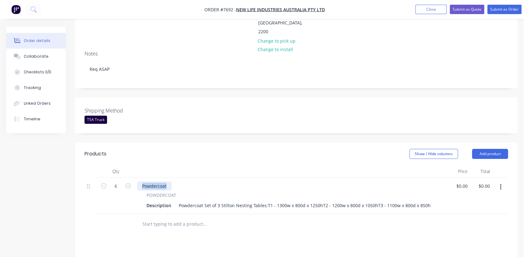
click at [135, 177] on div "Powdercoat POWDERCOAT Description Powdercoat Set of 3 Stilton Nesting Tables:T1…" at bounding box center [291, 195] width 313 height 36
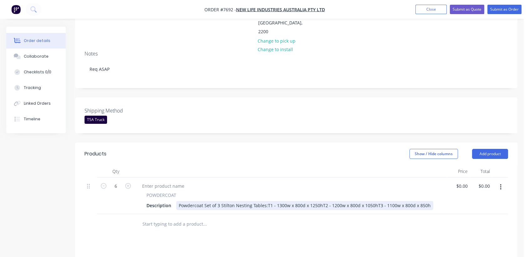
drag, startPoint x: 264, startPoint y: 180, endPoint x: 269, endPoint y: 198, distance: 18.8
click at [265, 201] on div "Powdercoat Set of 3 Stilton Nesting Tables:T1 - 1300w x 800d x 1250hT2 - 1200w …" at bounding box center [304, 205] width 257 height 9
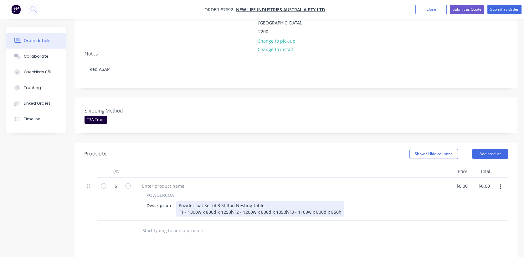
drag, startPoint x: 233, startPoint y: 183, endPoint x: 252, endPoint y: 177, distance: 20.4
click at [233, 201] on div "Powdercoat Set of 3 Stilton Nesting Tables: T1 - 1300w x 800d x 1250hT2 - 1200w…" at bounding box center [260, 209] width 168 height 16
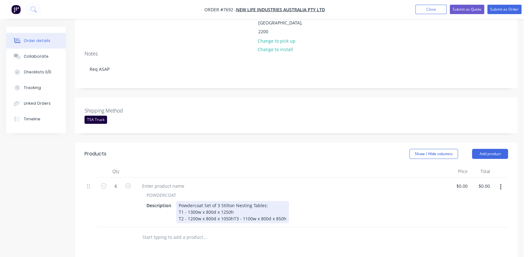
click at [233, 201] on div "Powdercoat Set of 3 Stilton Nesting Tables: T1 - 1300w x 800d x 1250h T2 - 1200…" at bounding box center [232, 212] width 113 height 22
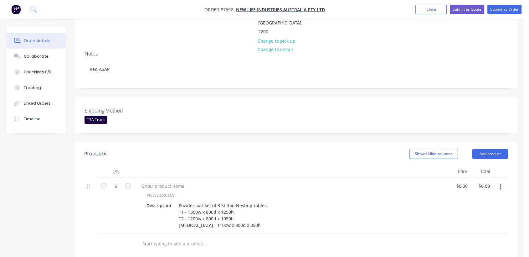
click at [187, 237] on input "text" at bounding box center [204, 243] width 125 height 13
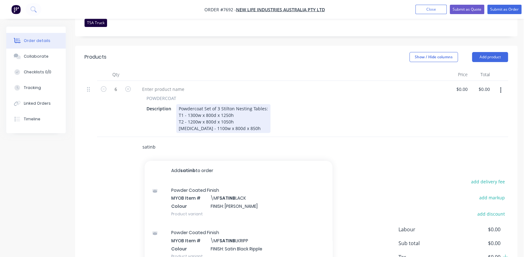
scroll to position [208, 0]
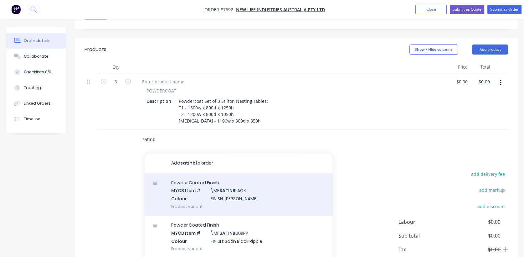
type input "satinb"
click at [229, 173] on div "Powder Coated Finish MYOB Item # \MF SATINB LACK Colour FINISH: Satin Black Pro…" at bounding box center [239, 194] width 188 height 42
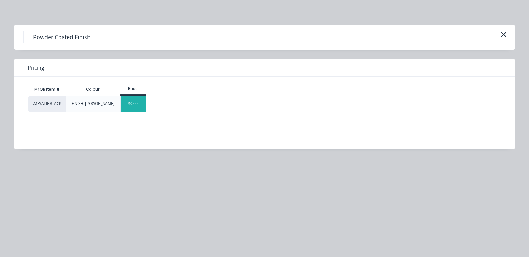
click at [138, 101] on div "$0.00" at bounding box center [132, 104] width 25 height 16
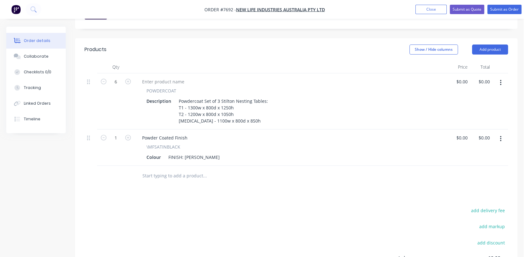
click at [185, 169] on input "text" at bounding box center [204, 175] width 125 height 13
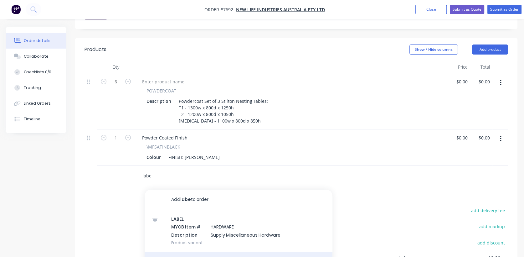
type input "labe"
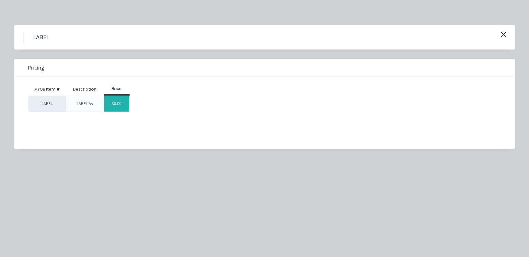
click at [111, 100] on div "$0.00" at bounding box center [116, 104] width 25 height 16
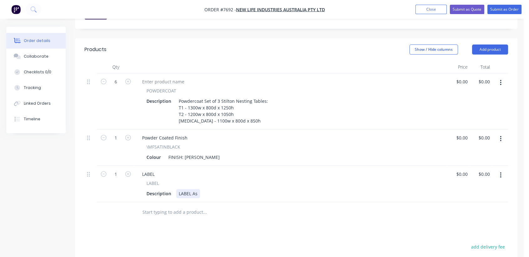
click at [198, 189] on div "LABEL As" at bounding box center [188, 193] width 24 height 9
type input "$0.00"
click at [162, 206] on input "text" at bounding box center [204, 212] width 125 height 13
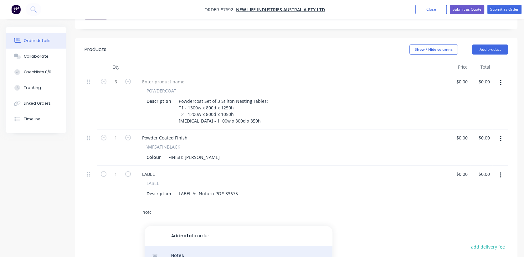
type input "notc"
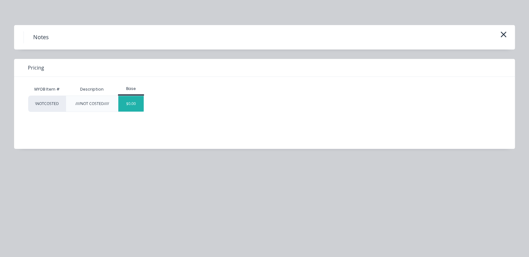
click at [137, 99] on div "$0.00" at bounding box center [130, 104] width 25 height 16
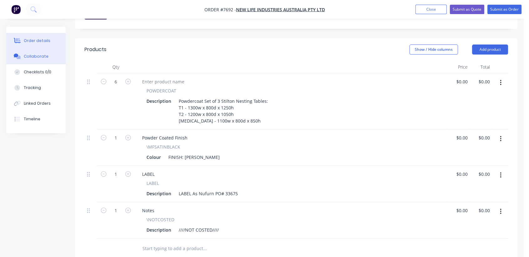
click at [45, 56] on div "Collaborate" at bounding box center [36, 57] width 25 height 6
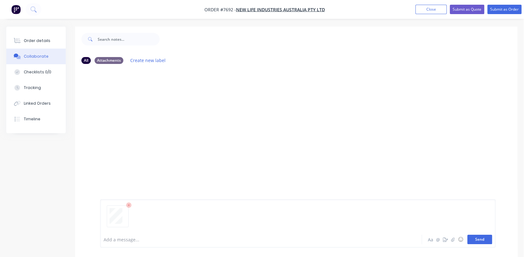
click at [485, 239] on button "Send" at bounding box center [479, 238] width 25 height 9
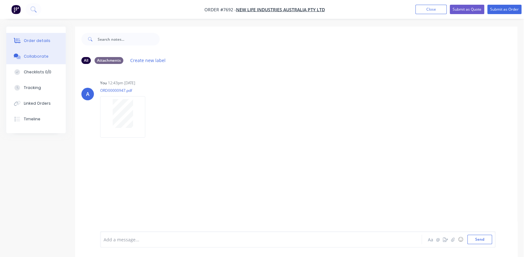
click at [43, 38] on div "Order details" at bounding box center [37, 41] width 27 height 6
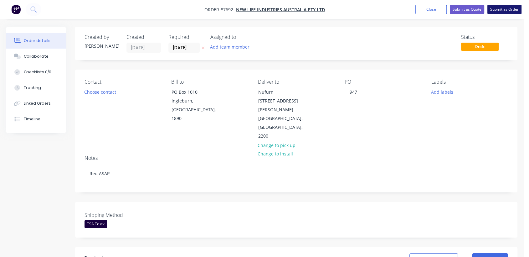
click at [510, 8] on button "Submit as Order" at bounding box center [504, 9] width 34 height 9
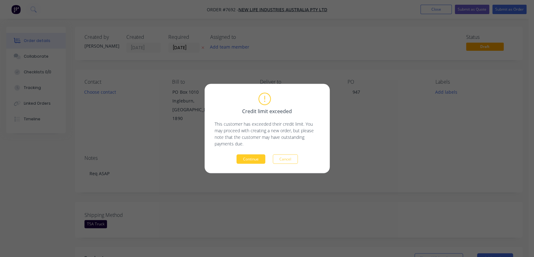
click at [246, 160] on button "Continue" at bounding box center [251, 158] width 29 height 9
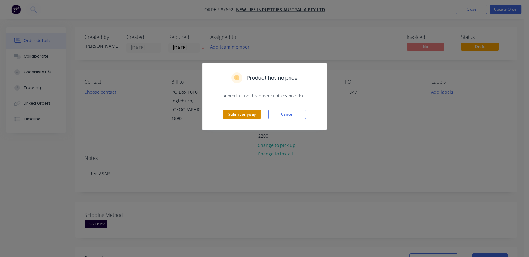
click at [249, 111] on button "Submit anyway" at bounding box center [242, 114] width 38 height 9
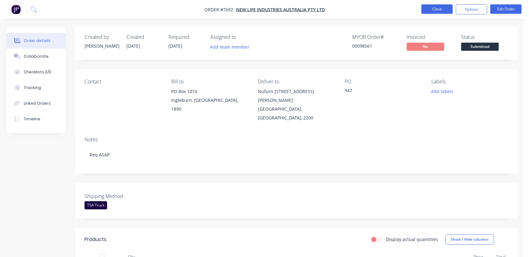
click at [439, 8] on button "Close" at bounding box center [436, 8] width 31 height 9
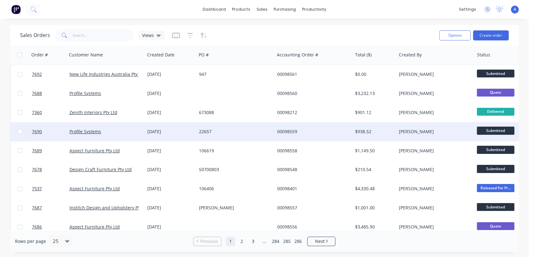
click at [218, 132] on div "22657" at bounding box center [233, 131] width 69 height 6
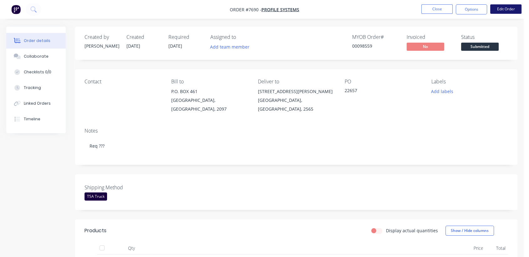
click at [508, 9] on button "Edit Order" at bounding box center [505, 8] width 31 height 9
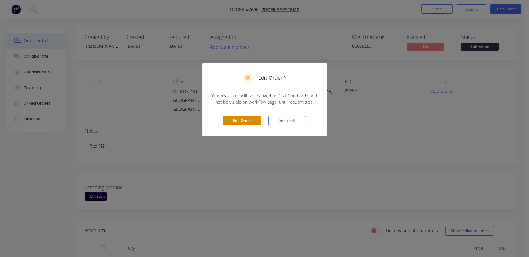
click at [241, 118] on button "Edit Order" at bounding box center [242, 120] width 38 height 9
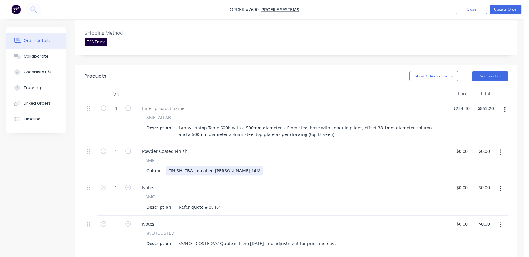
scroll to position [174, 0]
click at [499, 146] on button "button" at bounding box center [500, 151] width 15 height 11
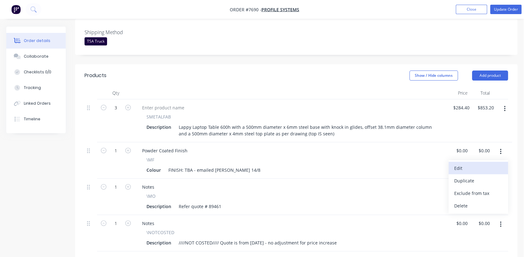
click at [470, 163] on div "Edit" at bounding box center [478, 167] width 48 height 9
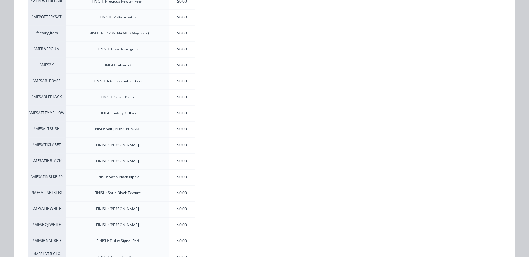
scroll to position [939, 0]
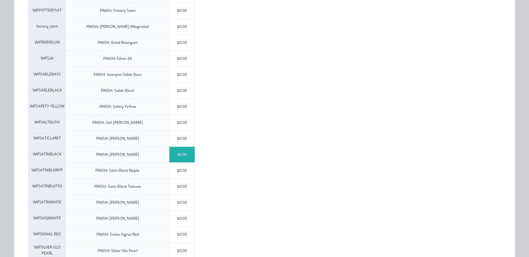
click at [183, 151] on div "$0.00" at bounding box center [181, 154] width 25 height 16
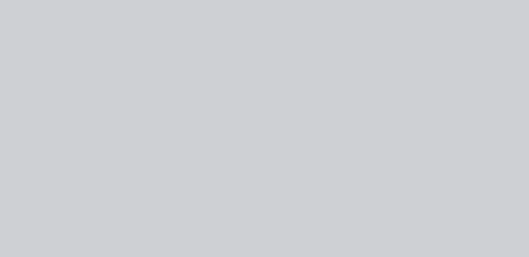
scroll to position [0, 0]
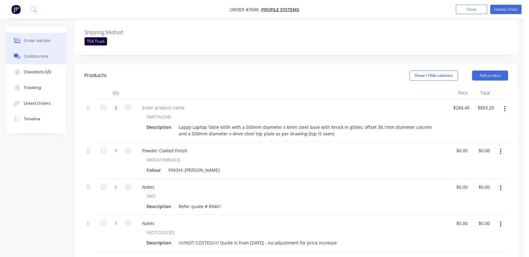
click at [44, 56] on div "Collaborate" at bounding box center [36, 57] width 25 height 6
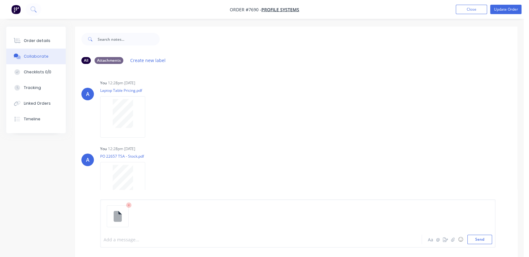
click at [129, 238] on div at bounding box center [249, 239] width 291 height 7
click at [483, 239] on button "Send" at bounding box center [479, 238] width 25 height 9
click at [49, 40] on button "Order details" at bounding box center [35, 41] width 59 height 16
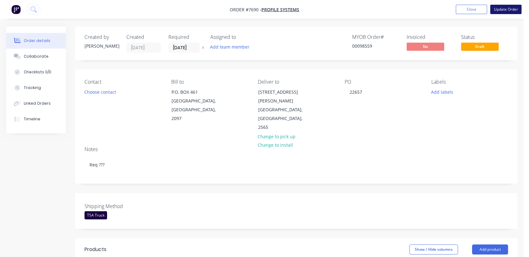
click at [507, 8] on button "Update Order" at bounding box center [505, 9] width 31 height 9
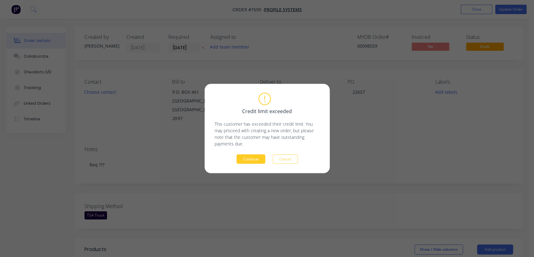
click at [246, 159] on button "Continue" at bounding box center [251, 158] width 29 height 9
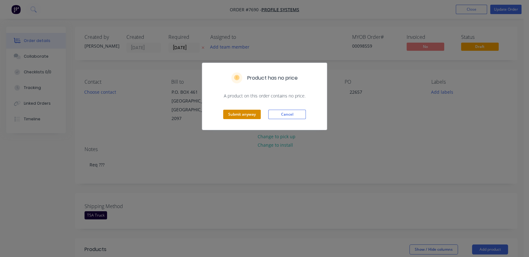
click at [247, 112] on button "Submit anyway" at bounding box center [242, 114] width 38 height 9
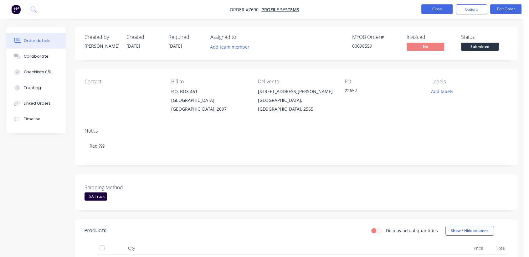
click at [434, 6] on button "Close" at bounding box center [436, 8] width 31 height 9
